Goal: Task Accomplishment & Management: Use online tool/utility

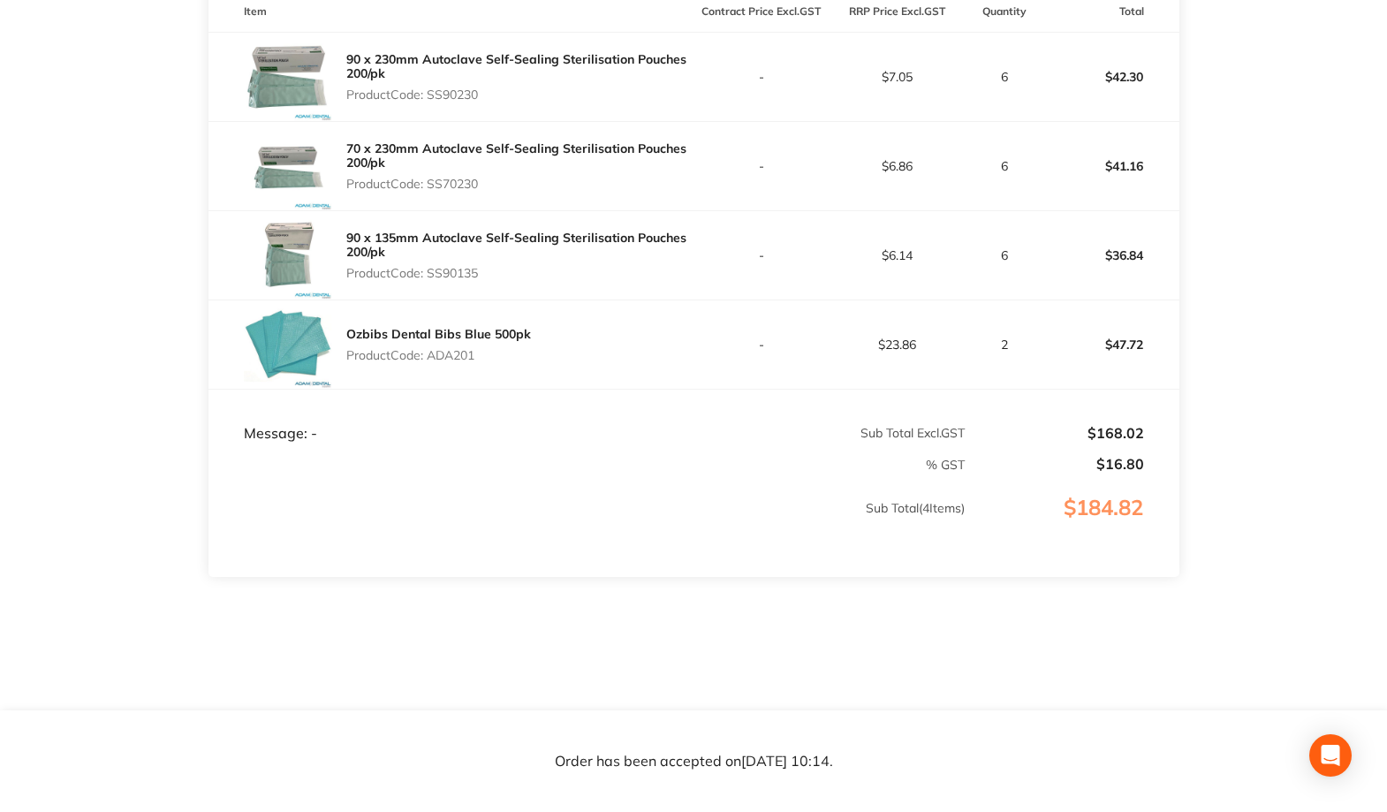
scroll to position [345, 0]
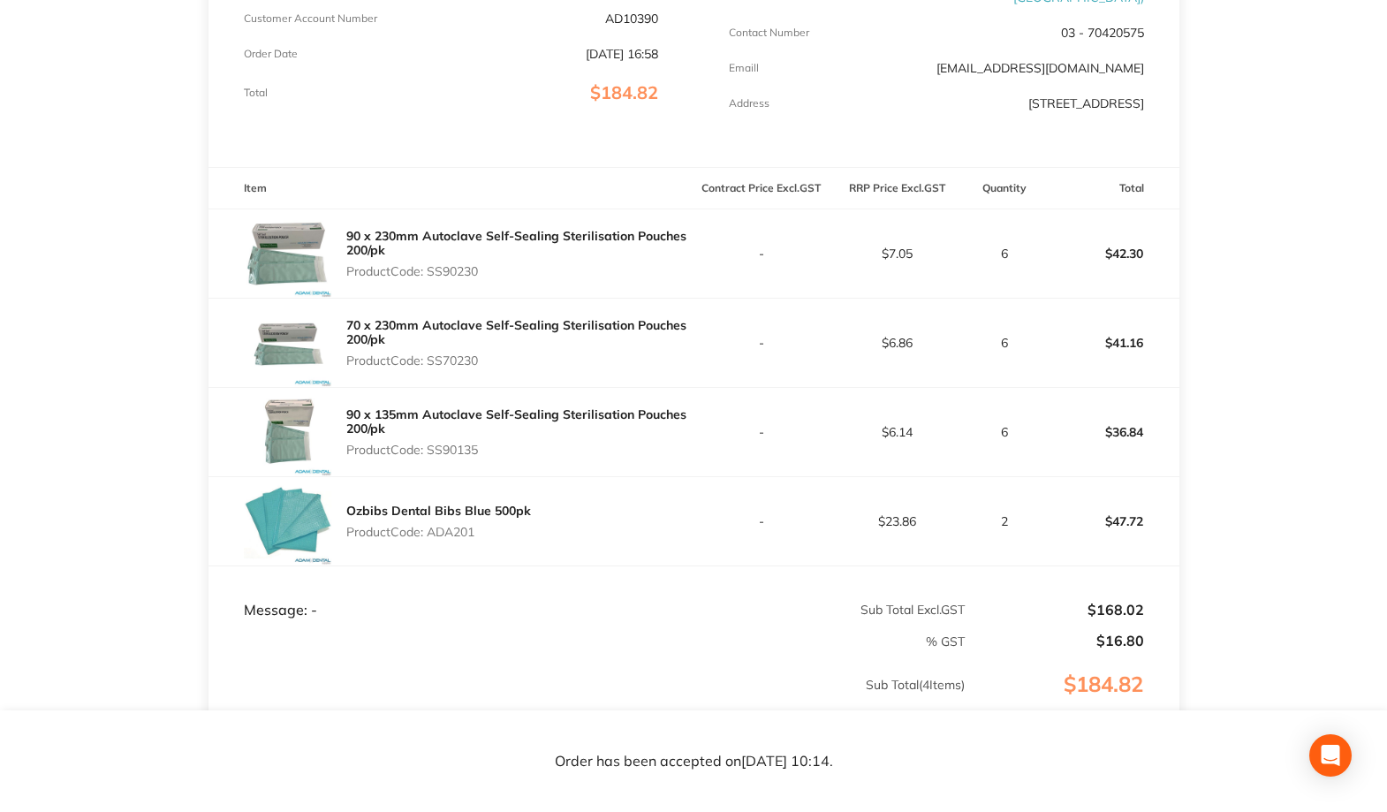
click at [601, 545] on div "Ozbibs Dental Bibs Blue 500pk Product Code: ADA201" at bounding box center [452, 521] width 486 height 88
click at [458, 264] on p "Product Code: SS90230" at bounding box center [520, 271] width 348 height 14
copy p "SS90230"
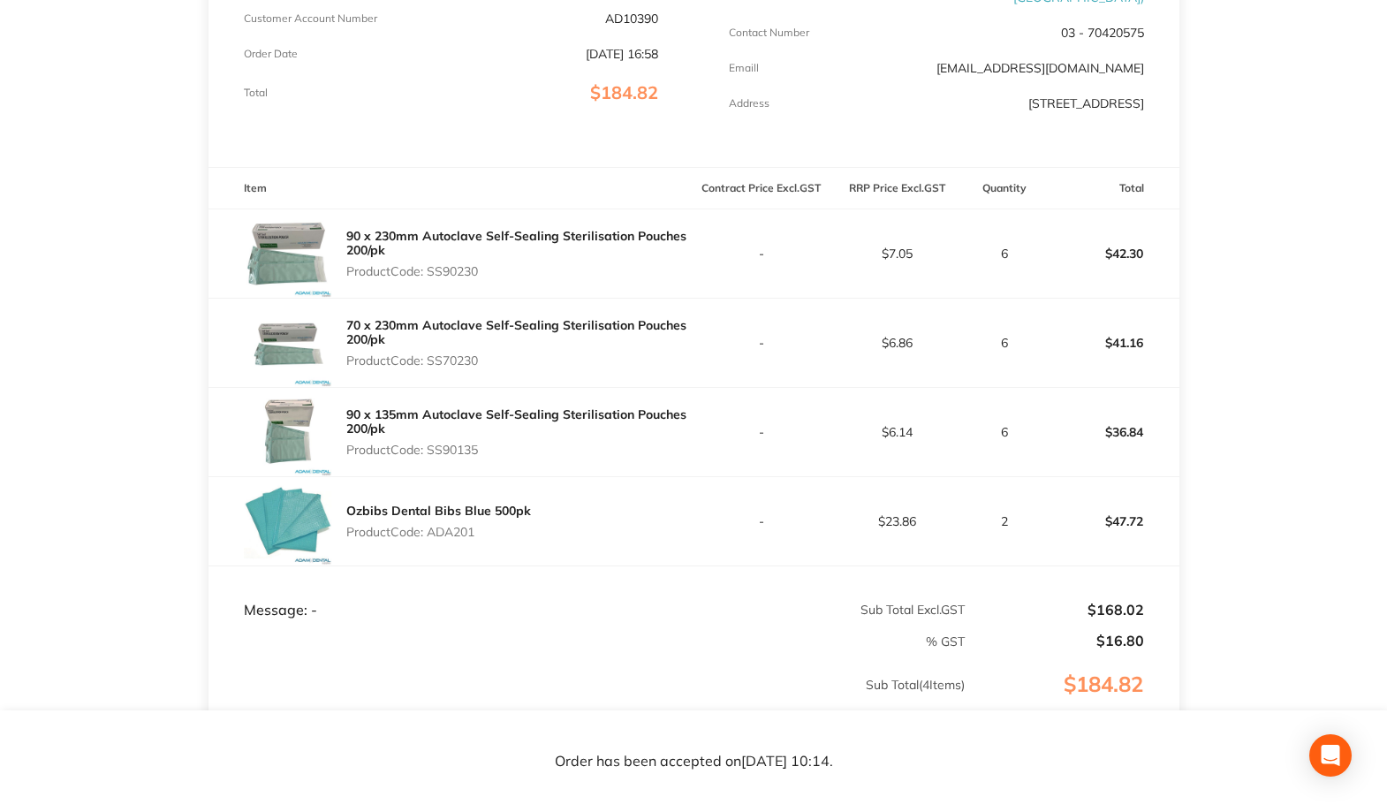
click at [450, 358] on p "Product Code: SS70230" at bounding box center [520, 360] width 348 height 14
copy p "SS70230"
click at [459, 445] on p "Product Code: SS90135" at bounding box center [520, 450] width 348 height 14
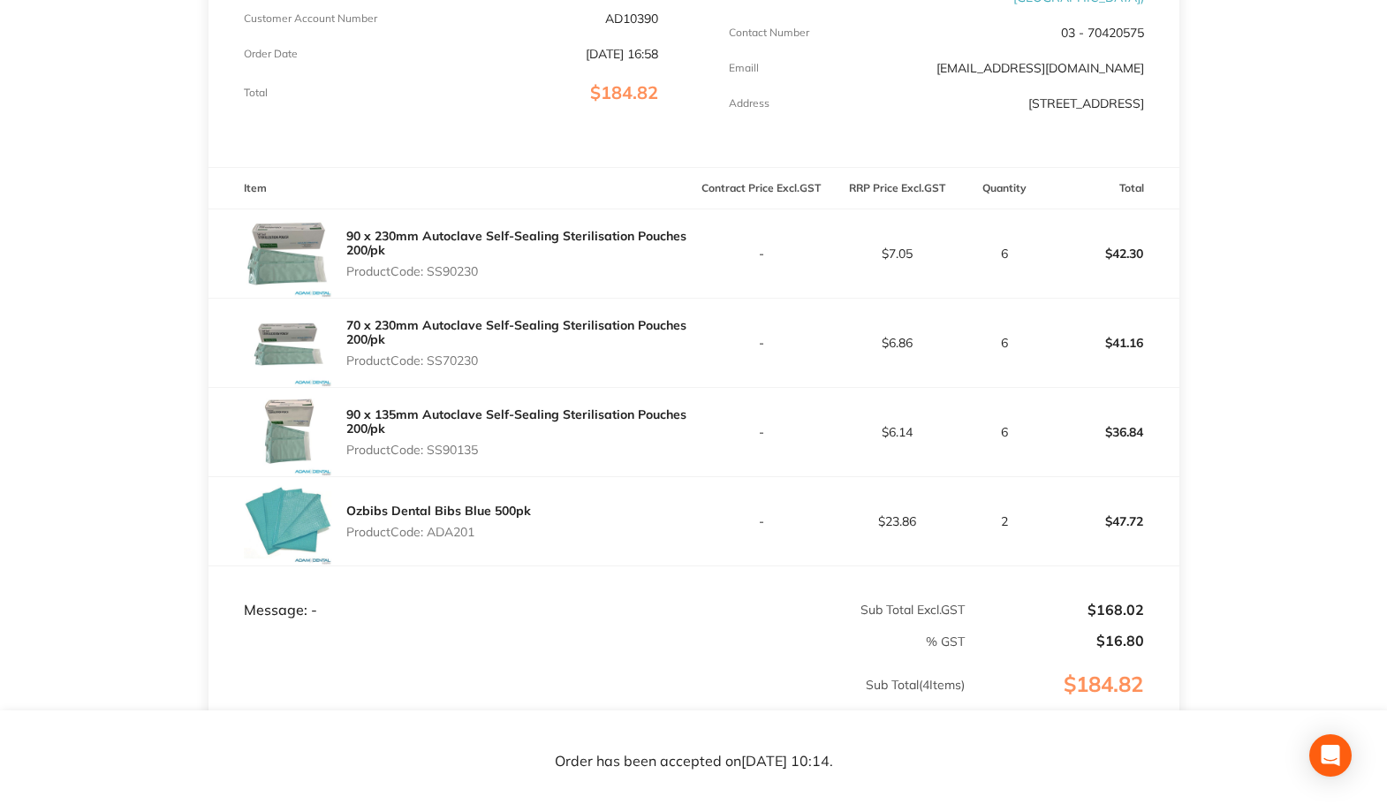
copy p "SS90135"
click at [444, 525] on p "Product Code: ADA201" at bounding box center [438, 532] width 185 height 14
copy p "ADA201"
